Goal: Task Accomplishment & Management: Use online tool/utility

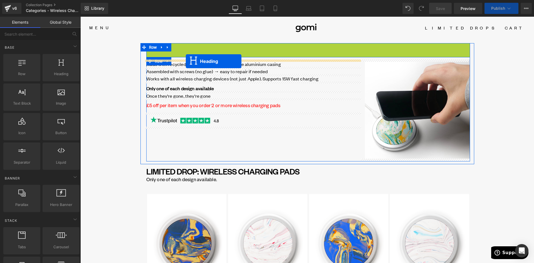
drag, startPoint x: 293, startPoint y: 57, endPoint x: 186, endPoint y: 61, distance: 106.9
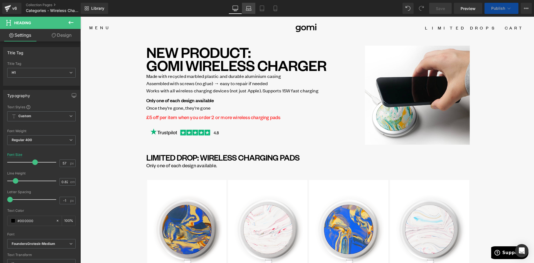
click at [248, 8] on icon at bounding box center [249, 9] width 6 height 6
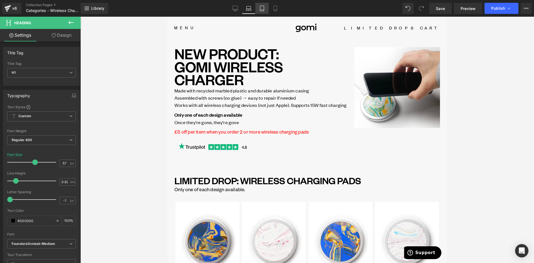
click at [261, 8] on icon at bounding box center [262, 9] width 6 height 6
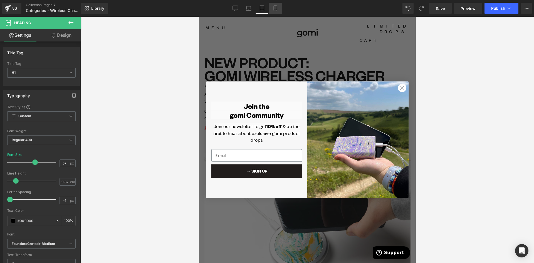
click at [279, 8] on link "Mobile" at bounding box center [275, 8] width 13 height 11
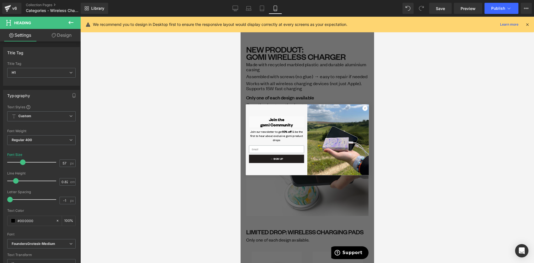
click at [362, 109] on circle "Close dialog" at bounding box center [364, 108] width 5 height 5
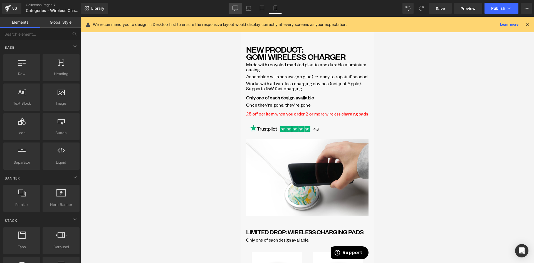
click at [237, 10] on icon at bounding box center [235, 8] width 5 height 4
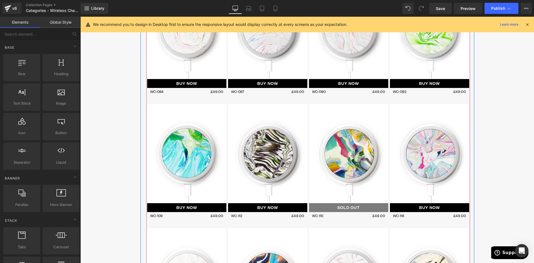
scroll to position [445, 0]
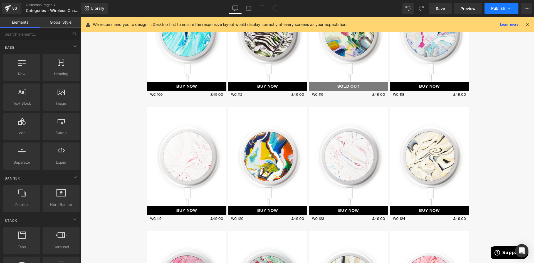
click at [495, 7] on span "Publish" at bounding box center [498, 8] width 14 height 4
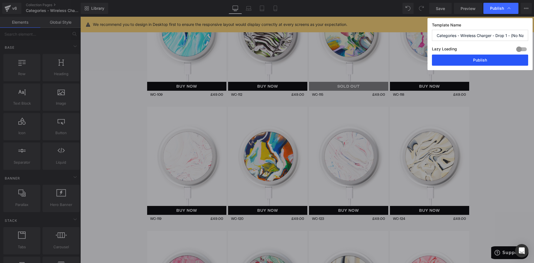
click at [480, 60] on button "Publish" at bounding box center [480, 60] width 96 height 11
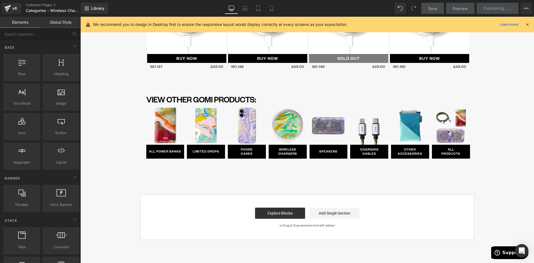
scroll to position [1224, 0]
